Goal: Task Accomplishment & Management: Complete application form

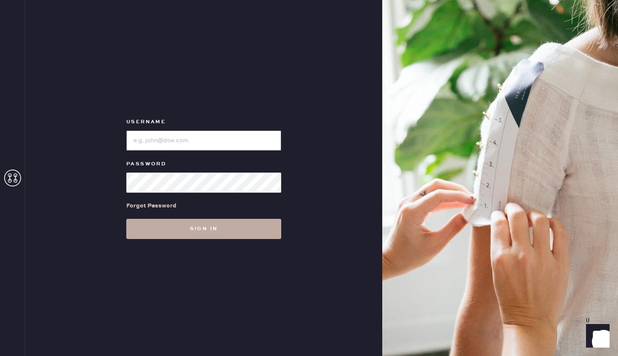
type input "reformationrittenhouse"
click at [214, 227] on button "Sign in" at bounding box center [203, 229] width 155 height 20
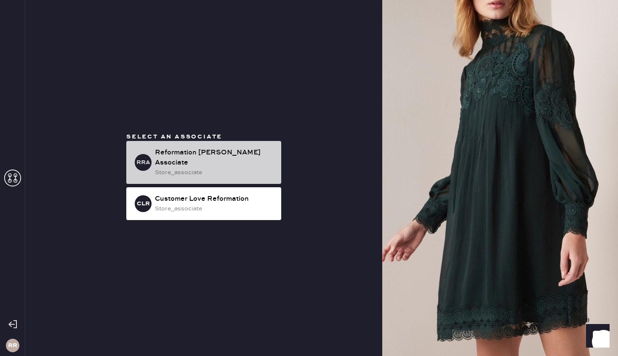
click at [232, 162] on div "Reformation [PERSON_NAME] Associate" at bounding box center [215, 158] width 120 height 20
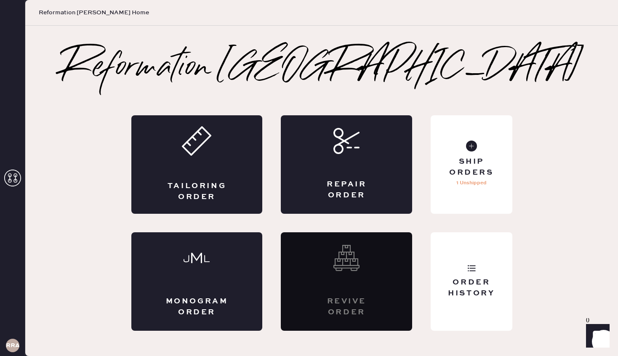
click at [232, 162] on div "Tailoring Order" at bounding box center [196, 164] width 131 height 98
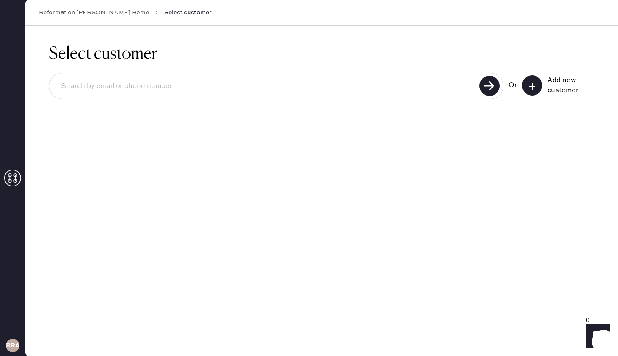
click at [537, 87] on button at bounding box center [532, 85] width 20 height 20
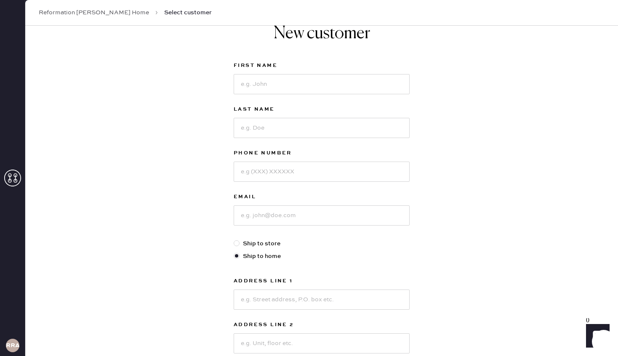
scroll to position [23, 0]
click at [335, 89] on input at bounding box center [322, 83] width 176 height 20
type input "[PERSON_NAME]"
click at [300, 125] on input at bounding box center [322, 127] width 176 height 20
click at [434, 135] on div "New customer First Name [PERSON_NAME] Last Name Phone Number Email Ship to stor…" at bounding box center [321, 264] width 593 height 522
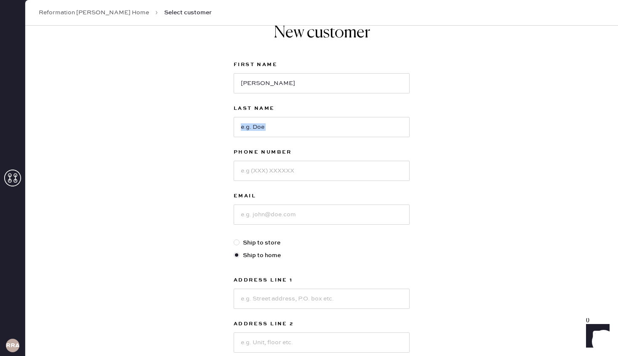
click at [434, 135] on div "New customer First Name [PERSON_NAME] Last Name Phone Number Email Ship to stor…" at bounding box center [321, 264] width 593 height 522
click at [431, 133] on div "New customer First Name [PERSON_NAME] Last Name Phone Number Email Ship to stor…" at bounding box center [321, 264] width 593 height 522
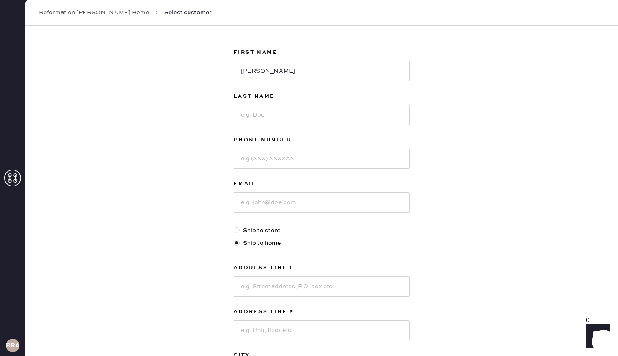
scroll to position [36, 0]
click at [342, 112] on input at bounding box center [322, 114] width 176 height 20
type input "[PERSON_NAME]"
click at [305, 150] on input at bounding box center [322, 158] width 176 height 20
type input "3023576788"
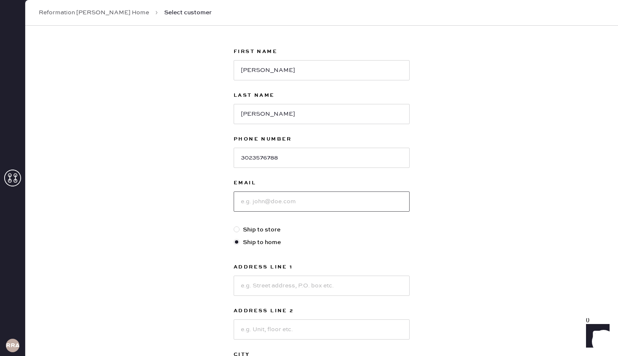
click at [292, 199] on input at bounding box center [322, 202] width 176 height 20
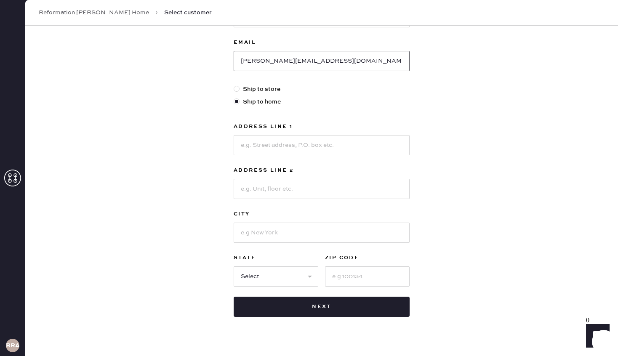
scroll to position [192, 0]
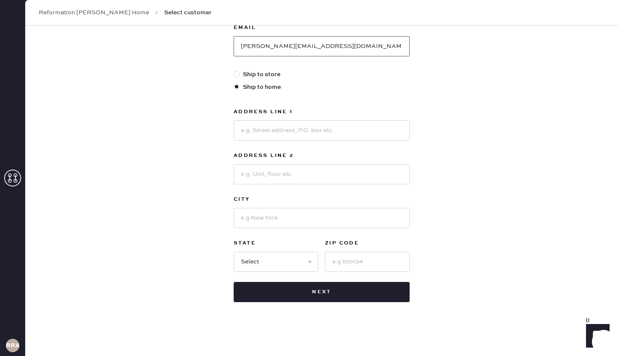
type input "[PERSON_NAME][EMAIL_ADDRESS][DOMAIN_NAME]"
click at [257, 136] on input at bounding box center [322, 130] width 176 height 20
type input "210 south 12th"
click at [257, 175] on input at bounding box center [322, 174] width 176 height 20
type input "Apt 9G"
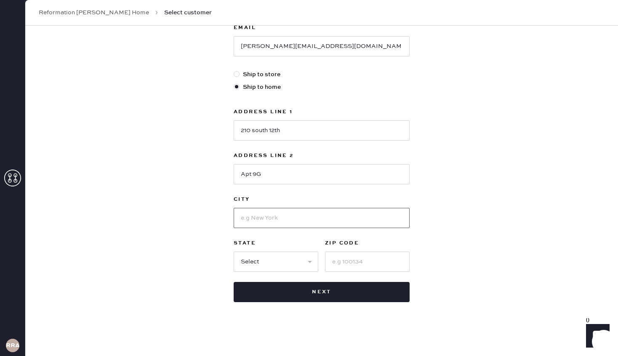
click at [250, 220] on input at bounding box center [322, 218] width 176 height 20
type input "[GEOGRAPHIC_DATA]"
click at [285, 261] on select "Select AK AL AR AZ CA CO CT [GEOGRAPHIC_DATA] DE FL [GEOGRAPHIC_DATA] HI [GEOGR…" at bounding box center [276, 262] width 85 height 20
select select "PA"
click at [234, 252] on select "Select AK AL AR AZ CA CO CT [GEOGRAPHIC_DATA] DE FL [GEOGRAPHIC_DATA] HI [GEOGR…" at bounding box center [276, 262] width 85 height 20
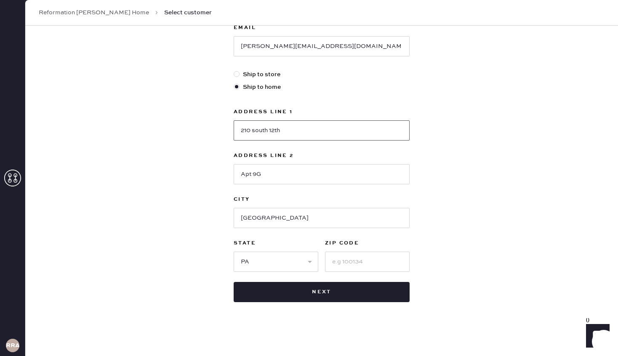
click at [296, 132] on input "210 south 12th" at bounding box center [322, 130] width 176 height 20
click at [255, 130] on input "[STREET_ADDRESS]" at bounding box center [322, 130] width 176 height 20
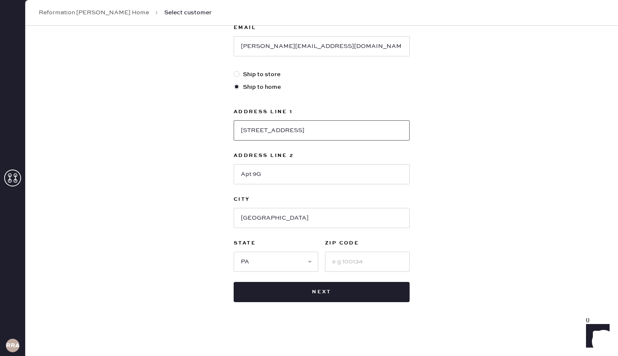
click at [255, 130] on input "[STREET_ADDRESS]" at bounding box center [322, 130] width 176 height 20
click at [326, 141] on div "Address Line [GEOGRAPHIC_DATA] Address Line 2 [GEOGRAPHIC_DATA] [GEOGRAPHIC_DAT…" at bounding box center [322, 189] width 176 height 165
click at [257, 132] on input "[STREET_ADDRESS]" at bounding box center [322, 130] width 176 height 20
type input "[STREET_ADDRESS]"
click at [344, 258] on input at bounding box center [367, 262] width 85 height 20
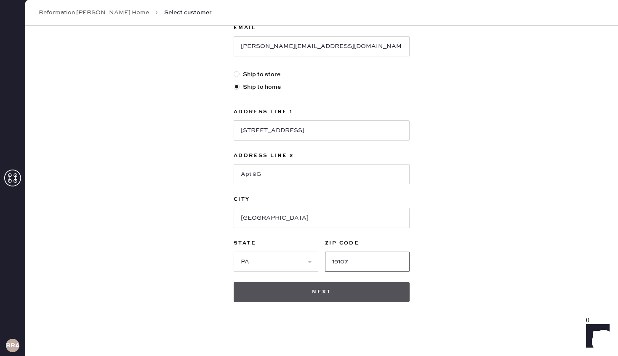
type input "19107"
click at [330, 295] on button "Next" at bounding box center [322, 292] width 176 height 20
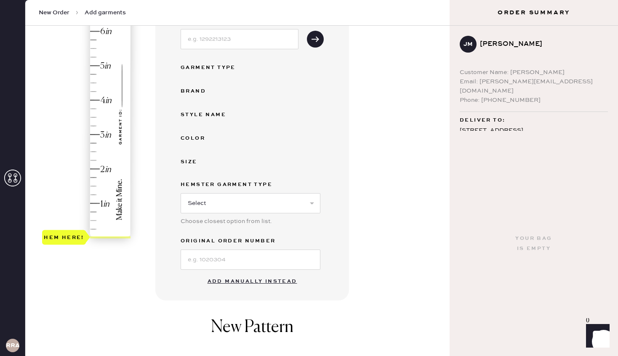
scroll to position [133, 0]
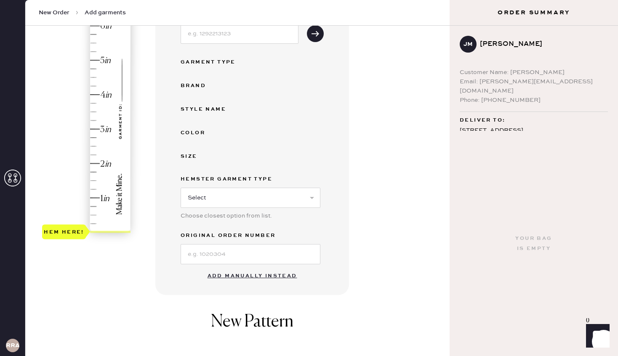
click at [272, 273] on button "Add manually instead" at bounding box center [252, 276] width 100 height 17
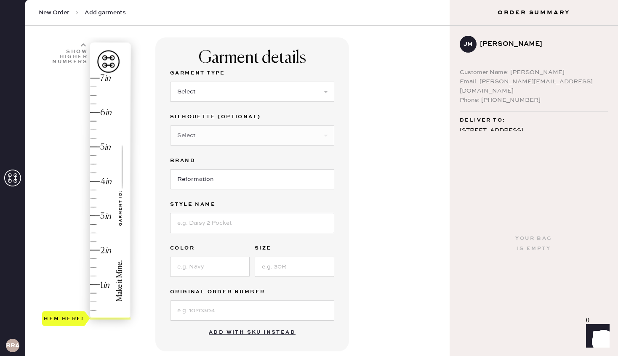
scroll to position [45, 0]
click at [241, 88] on select "Select Basic Skirt Jeans Leggings Pants Shorts Basic Sleeved Dress Basic Sleeve…" at bounding box center [252, 92] width 164 height 20
select select "2"
click at [170, 82] on select "Select Basic Skirt Jeans Leggings Pants Shorts Basic Sleeved Dress Basic Sleeve…" at bounding box center [252, 92] width 164 height 20
click at [205, 136] on select "Select Shorts Cropped Flare Boot Cut Straight Skinny Other" at bounding box center [252, 136] width 164 height 20
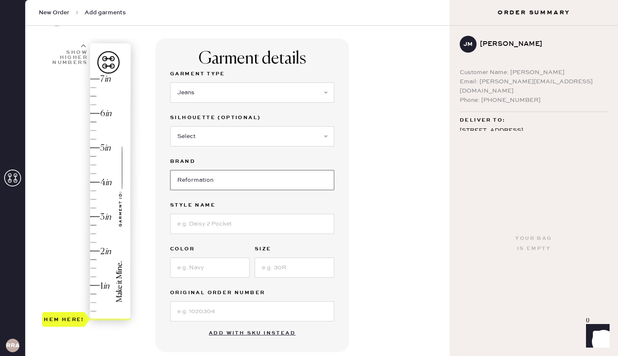
click at [217, 178] on input "Reformation" at bounding box center [252, 180] width 164 height 20
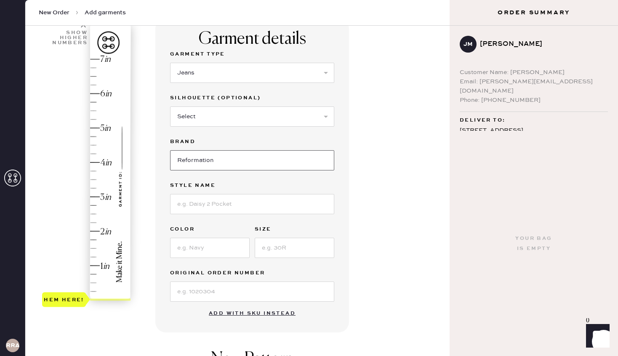
scroll to position [98, 0]
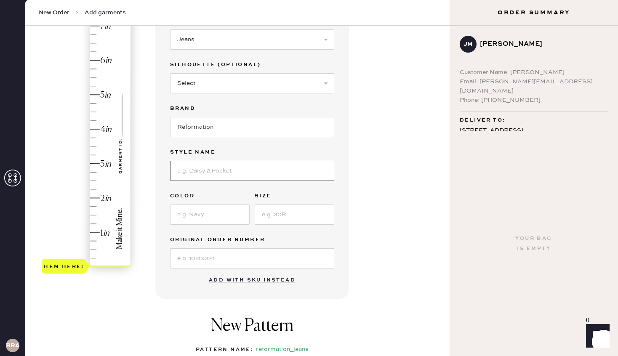
click at [220, 173] on input at bounding box center [252, 171] width 164 height 20
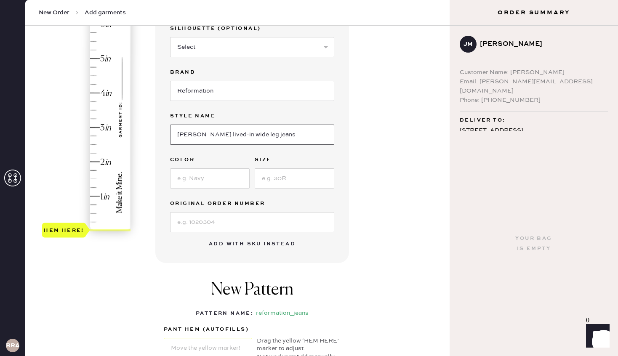
scroll to position [147, 0]
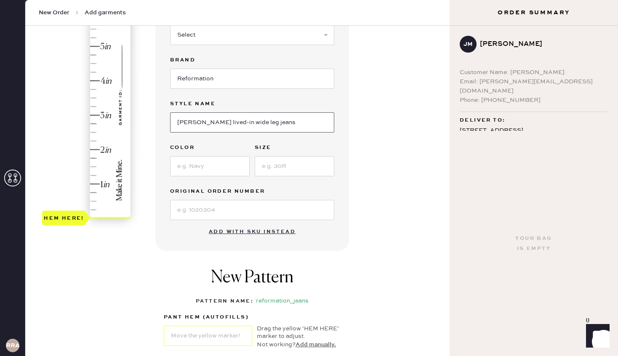
type input "[PERSON_NAME] lived-in wide leg jeans"
click at [211, 168] on input at bounding box center [210, 166] width 80 height 20
type input "Nosara"
click at [266, 163] on input at bounding box center [295, 166] width 80 height 20
type input "25"
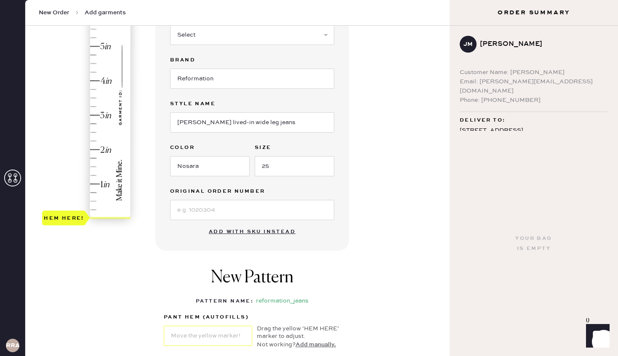
click at [373, 163] on div "Garment details Garment Type Select Basic Skirt Jeans Leggings Pants Shorts Bas…" at bounding box center [298, 176] width 287 height 478
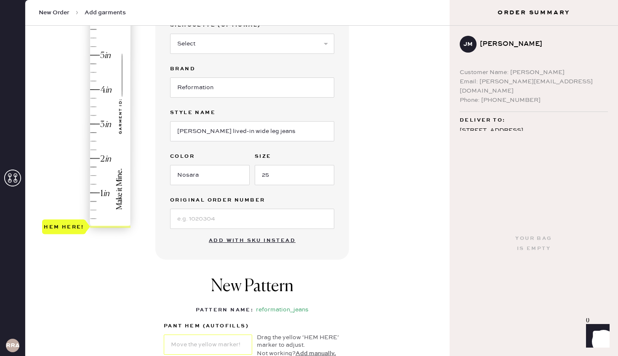
scroll to position [136, 0]
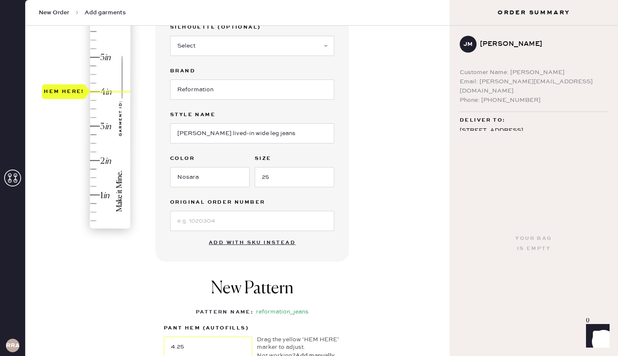
type input "4.5"
drag, startPoint x: 72, startPoint y: 229, endPoint x: 77, endPoint y: 77, distance: 151.6
click at [77, 77] on div "Hem here!" at bounding box center [64, 74] width 40 height 10
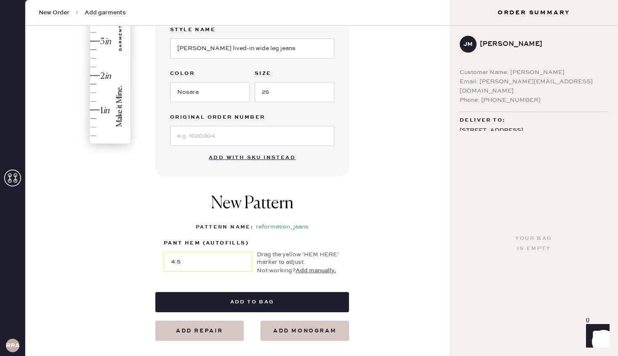
scroll to position [229, 0]
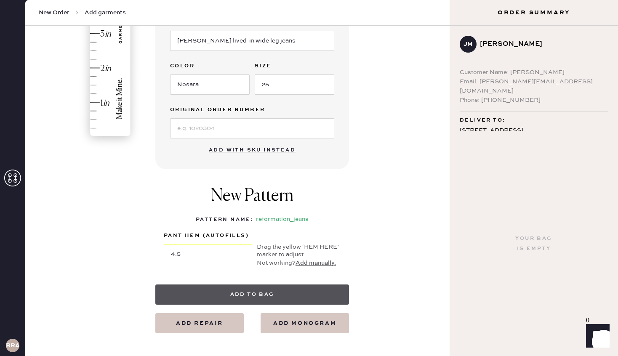
click at [286, 293] on button "Add to bag" at bounding box center [252, 295] width 194 height 20
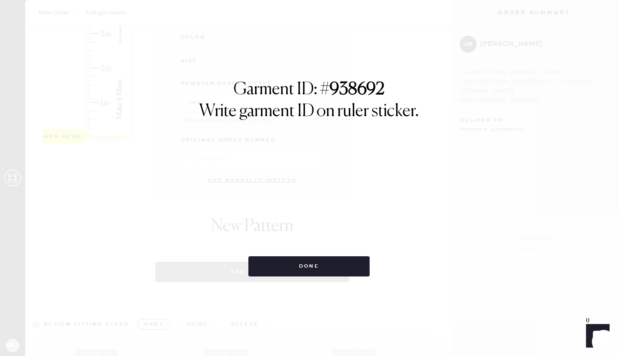
select select "2"
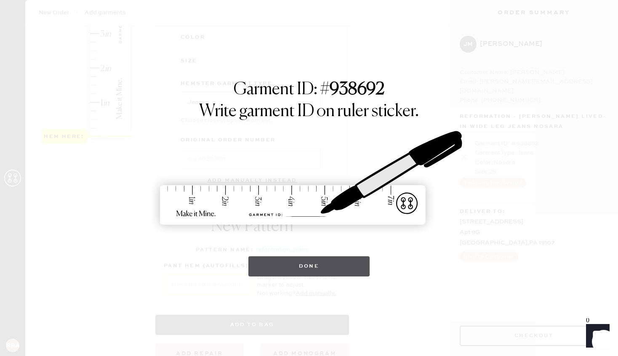
click at [350, 269] on button "Done" at bounding box center [309, 266] width 122 height 20
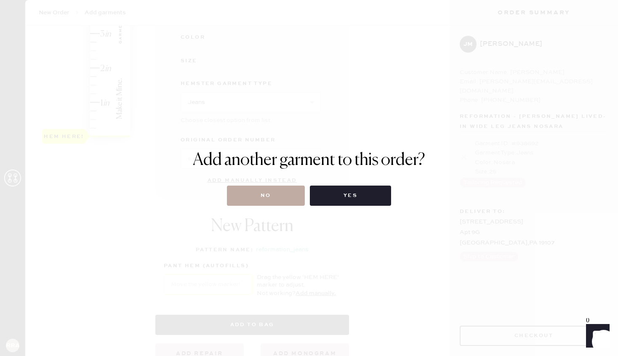
click at [272, 193] on button "No" at bounding box center [266, 196] width 78 height 20
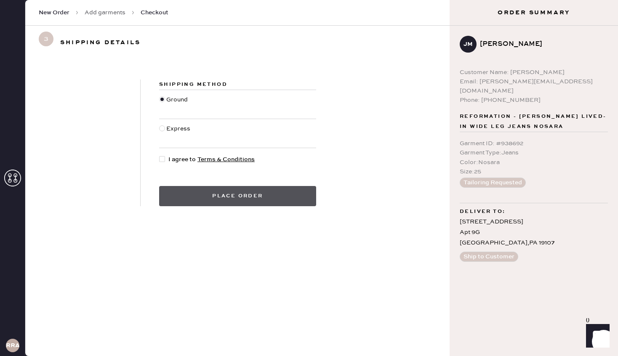
drag, startPoint x: 272, startPoint y: 193, endPoint x: 226, endPoint y: 187, distance: 46.3
click at [226, 187] on button "Place order" at bounding box center [237, 196] width 157 height 20
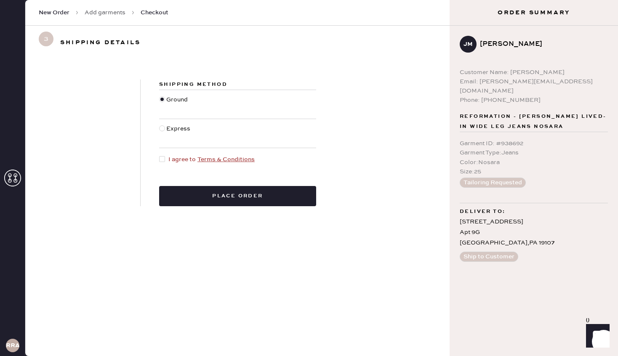
click at [162, 161] on div at bounding box center [162, 159] width 6 height 6
click at [160, 155] on input "I agree to Terms & Conditions" at bounding box center [159, 155] width 0 height 0
checkbox input "true"
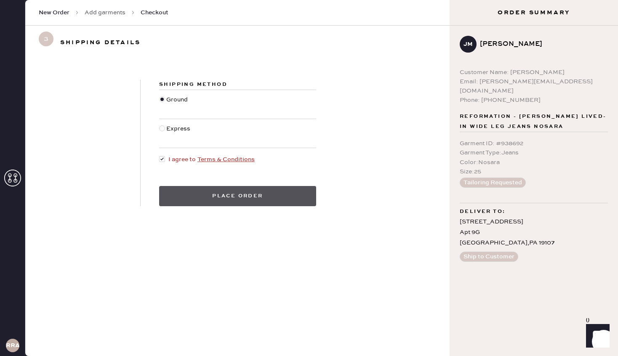
click at [277, 197] on button "Place order" at bounding box center [237, 196] width 157 height 20
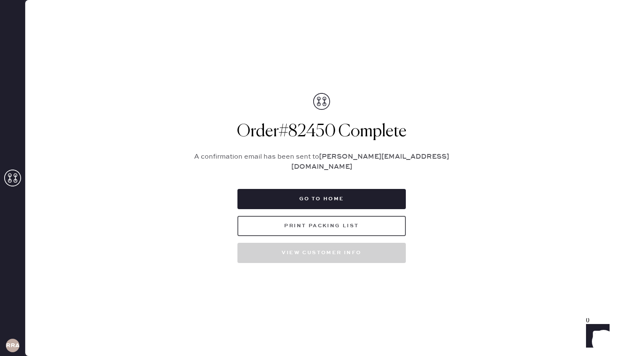
click at [357, 227] on button "Print Packing List" at bounding box center [321, 226] width 168 height 20
